Goal: Task Accomplishment & Management: Use online tool/utility

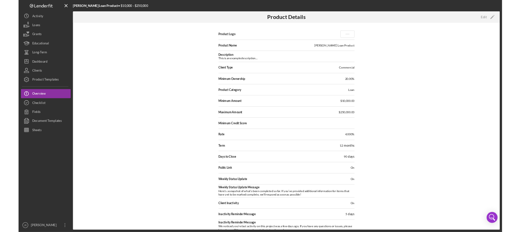
scroll to position [14, 0]
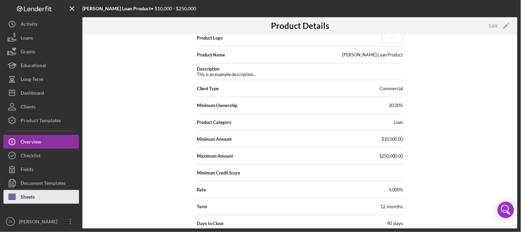
click at [33, 197] on div "Sheets" at bounding box center [28, 197] width 14 height 15
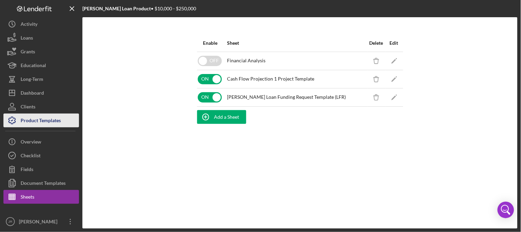
click at [35, 122] on div "Product Templates" at bounding box center [41, 120] width 40 height 15
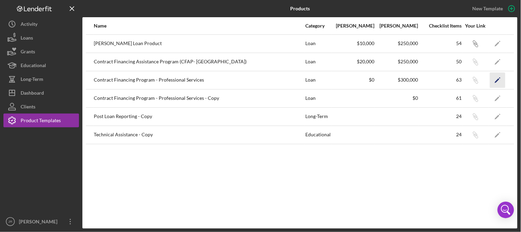
click at [498, 75] on icon "Icon/Edit" at bounding box center [497, 79] width 15 height 15
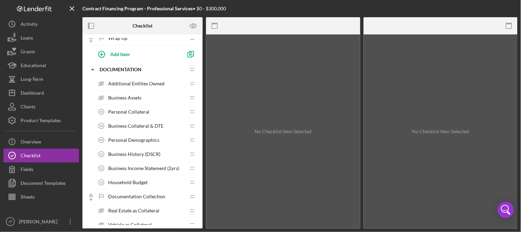
scroll to position [916, 0]
click at [135, 142] on span "Personal Demographics" at bounding box center [133, 139] width 51 height 5
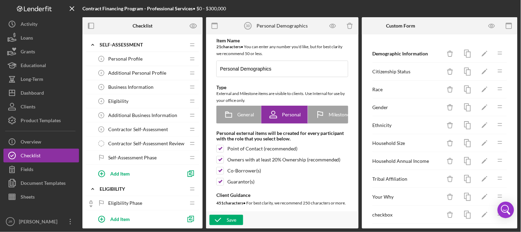
click at [138, 56] on span "Personal Profile" at bounding box center [125, 58] width 34 height 5
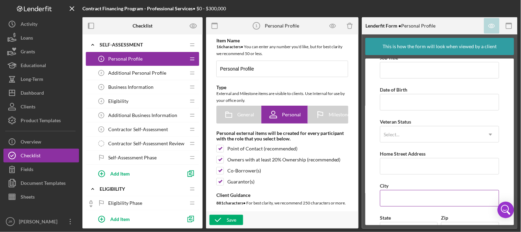
scroll to position [97, 0]
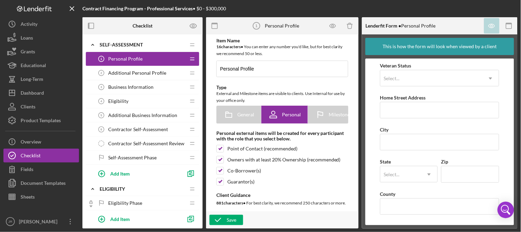
click at [131, 88] on span "Business Information" at bounding box center [130, 86] width 45 height 5
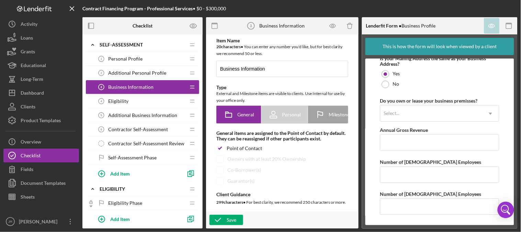
scroll to position [543, 0]
click at [119, 102] on span "Eligibility" at bounding box center [118, 100] width 20 height 5
